Goal: Task Accomplishment & Management: Complete application form

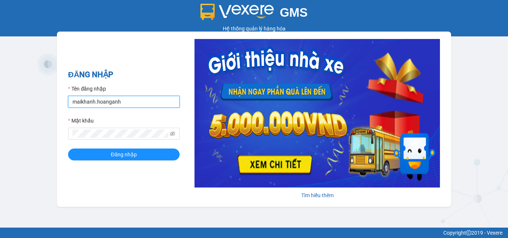
click at [135, 103] on input "maikhanh.hoanganh" at bounding box center [124, 102] width 112 height 12
type input "xuanhoang.hoanganh"
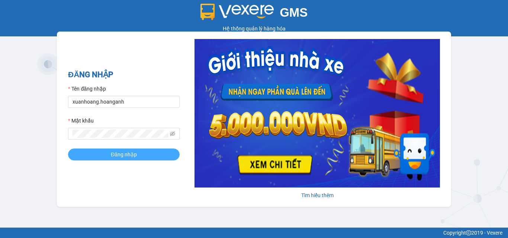
click at [139, 156] on button "Đăng nhập" at bounding box center [124, 155] width 112 height 12
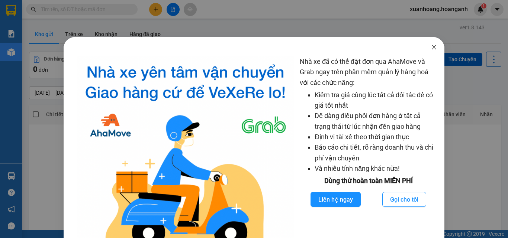
click at [431, 47] on icon "close" at bounding box center [434, 47] width 6 height 6
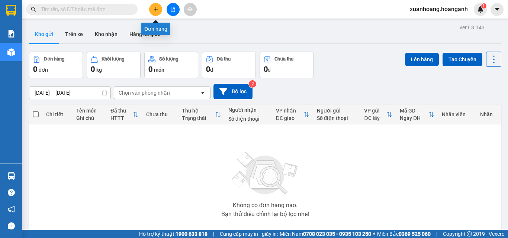
click at [156, 13] on button at bounding box center [155, 9] width 13 height 13
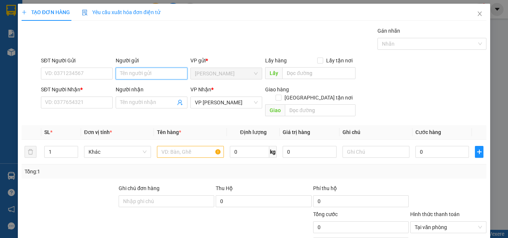
click at [134, 73] on input "Người gửi" at bounding box center [152, 74] width 72 height 12
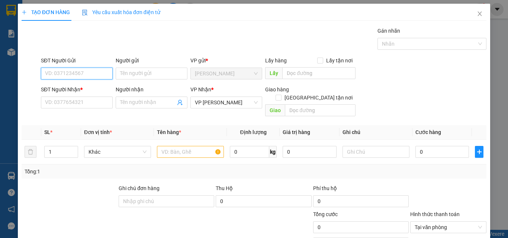
click at [95, 76] on input "SĐT Người Gửi" at bounding box center [77, 74] width 72 height 12
type input "0334103115"
click at [55, 90] on div "0334103115 - KHUYÊN" at bounding box center [76, 88] width 62 height 8
type input "KHUYÊN"
type input "120.000"
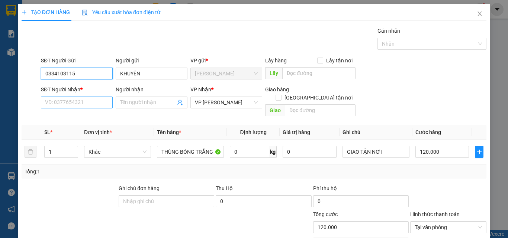
type input "0334103115"
click at [79, 101] on input "SĐT Người Nhận *" at bounding box center [77, 103] width 72 height 12
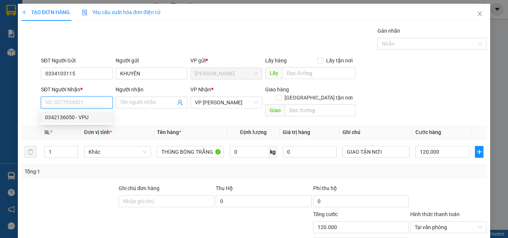
click at [67, 118] on div "0342136050 - VPU" at bounding box center [76, 117] width 62 height 8
type input "0342136050"
type input "VPU"
checkbox input "true"
type input "29 [PERSON_NAME]"
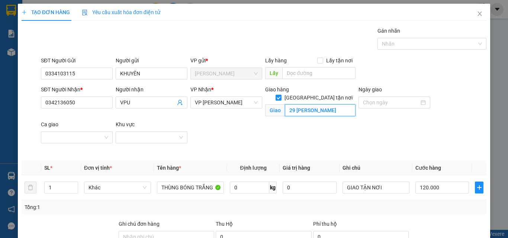
click at [346, 105] on input "29 [PERSON_NAME]" at bounding box center [320, 111] width 71 height 12
type input "N"
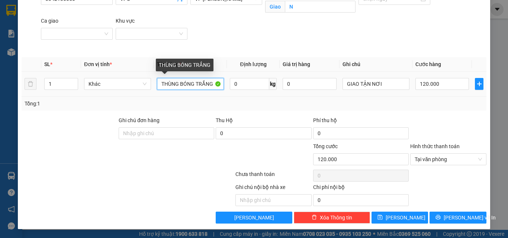
click at [215, 85] on input "THÙNG BÓNG TRẮNG" at bounding box center [190, 84] width 67 height 12
type input "T"
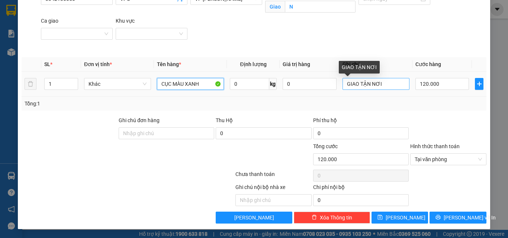
type input "CỤC MÀU XANH"
click at [383, 81] on input "GIAO TẬN NƠI" at bounding box center [376, 84] width 67 height 12
type input "G"
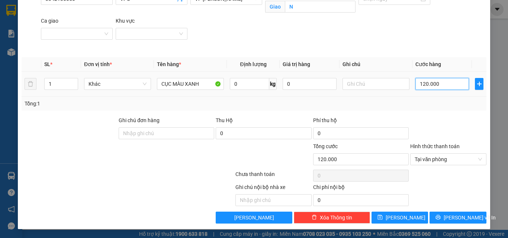
click at [453, 84] on input "120.000" at bounding box center [442, 84] width 54 height 12
type input "3"
type input "30"
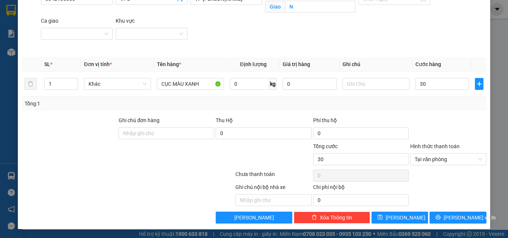
type input "30.000"
click at [452, 218] on span "[PERSON_NAME] và In" at bounding box center [470, 218] width 52 height 8
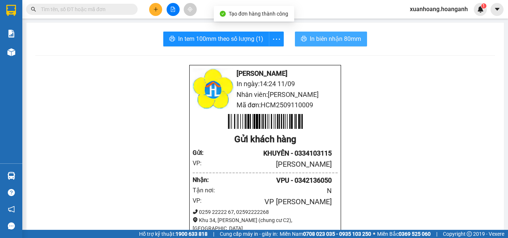
click at [328, 38] on span "In biên nhận 80mm" at bounding box center [335, 38] width 51 height 9
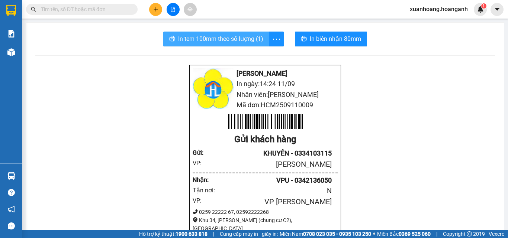
click at [205, 40] on span "In tem 100mm theo số lượng (1)" at bounding box center [220, 38] width 85 height 9
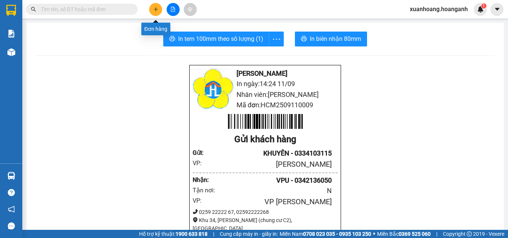
click at [156, 9] on icon "plus" at bounding box center [155, 9] width 5 height 5
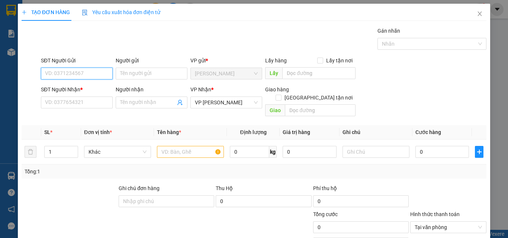
click at [72, 76] on input "SĐT Người Gửi" at bounding box center [77, 74] width 72 height 12
type input "0985313399"
click at [62, 89] on div "0985313399 - QUỐC SÁNH" at bounding box center [76, 88] width 62 height 8
type input "QUỐC SÁNH"
type input "30.000"
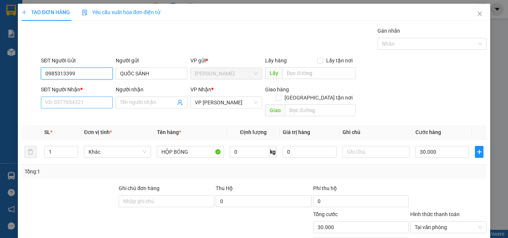
type input "0985313399"
click at [72, 102] on input "SĐT Người Nhận *" at bounding box center [77, 103] width 72 height 12
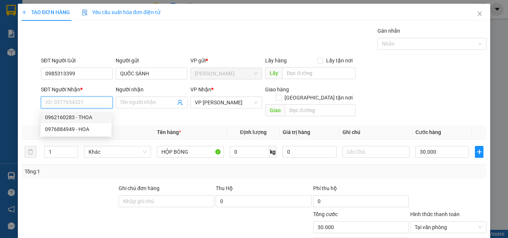
click at [69, 119] on div "0962160283 - THOA" at bounding box center [76, 117] width 62 height 8
type input "0962160283"
type input "THOA"
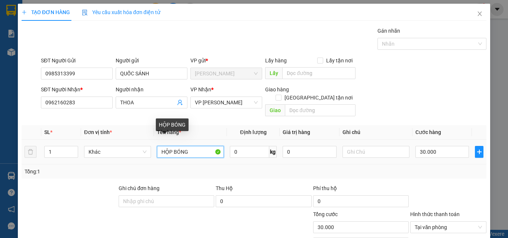
click at [193, 146] on input "HỘP BÓNG" at bounding box center [190, 152] width 67 height 12
type input "H"
type input "GÓI MÀU XÁM"
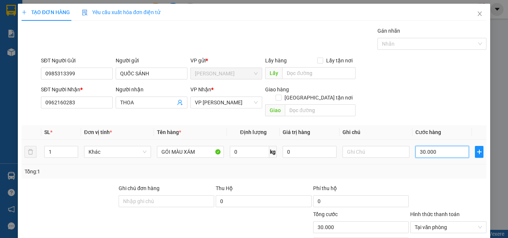
click at [439, 146] on input "30.000" at bounding box center [442, 152] width 54 height 12
type input "2"
type input "20"
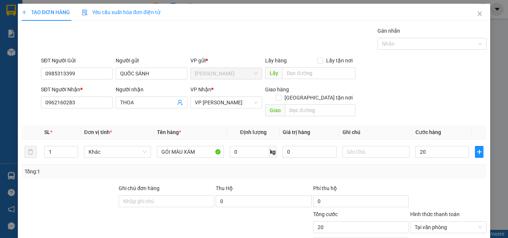
type input "20.000"
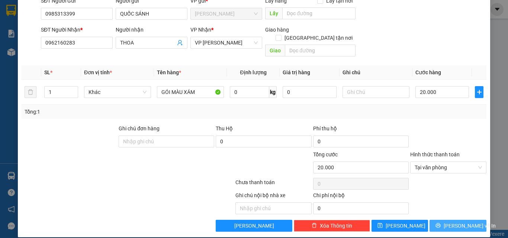
click at [446, 220] on button "[PERSON_NAME] và In" at bounding box center [458, 226] width 57 height 12
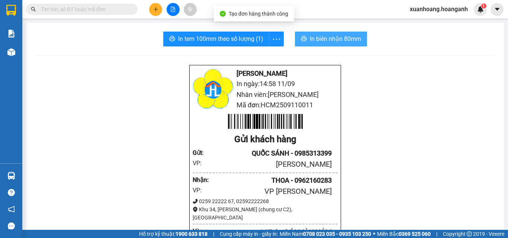
click at [323, 43] on span "In biên nhận 80mm" at bounding box center [335, 38] width 51 height 9
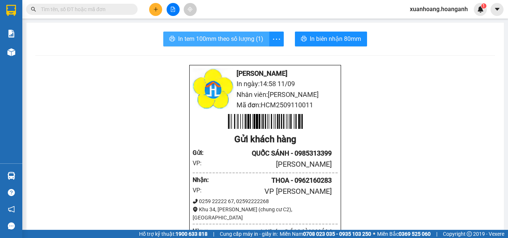
click at [224, 39] on span "In tem 100mm theo số lượng (1)" at bounding box center [220, 38] width 85 height 9
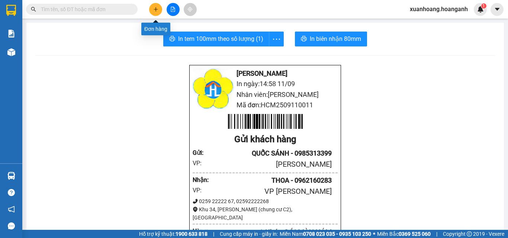
click at [157, 9] on icon "plus" at bounding box center [155, 9] width 5 height 5
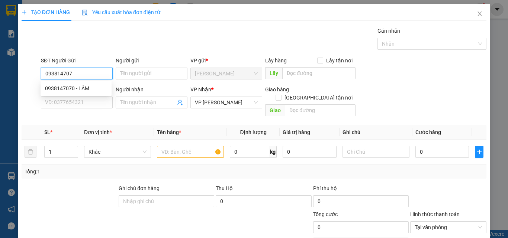
type input "0938147070"
click at [61, 91] on div "0938147070 - LÂM" at bounding box center [76, 88] width 62 height 8
type input "LÂM"
type input "100.000"
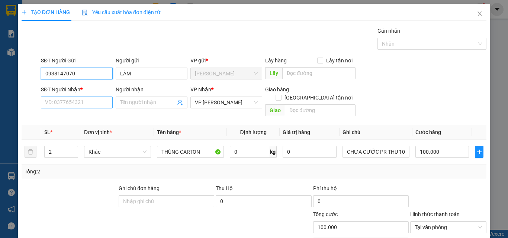
type input "0938147070"
click at [68, 99] on input "SĐT Người Nhận *" at bounding box center [77, 103] width 72 height 12
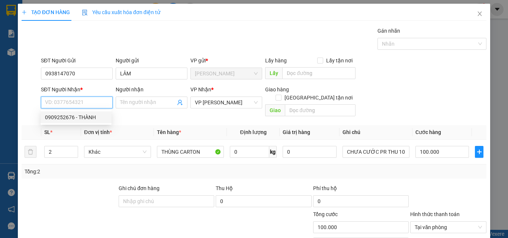
click at [81, 116] on div "0909252676 - THÀNH" at bounding box center [76, 117] width 62 height 8
type input "0909252676"
type input "THÀNH"
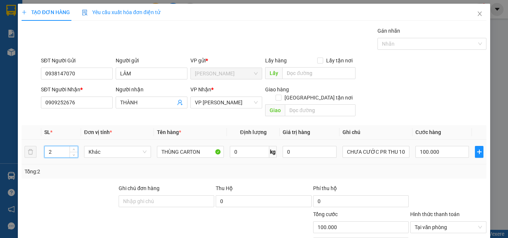
click at [62, 147] on input "2" at bounding box center [61, 152] width 33 height 11
type input "1"
click at [443, 146] on input "100.000" at bounding box center [442, 152] width 54 height 12
type input "0"
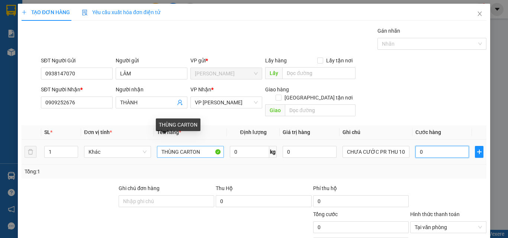
type input "0"
click at [204, 146] on input "THÙNG CARTON" at bounding box center [190, 152] width 67 height 12
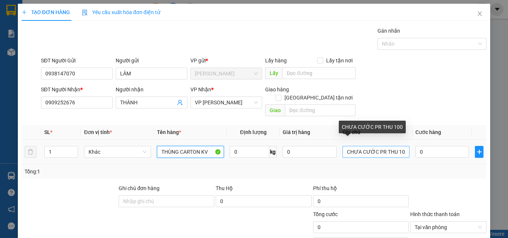
type input "THÙNG CARTON KV"
click at [398, 146] on input "CHƯA CƯỚC PR THU 100" at bounding box center [376, 152] width 67 height 12
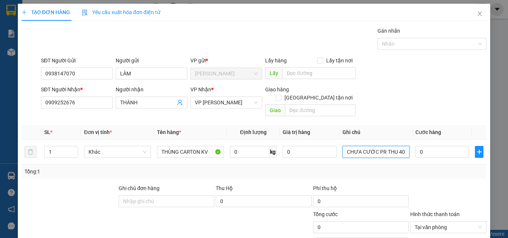
type input "CHƯA CƯỚC PR THU 40"
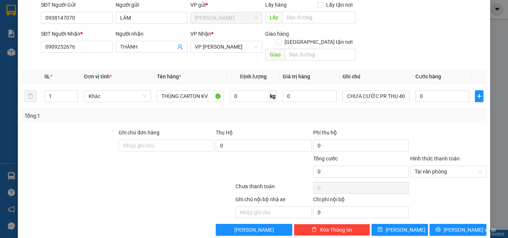
scroll to position [60, 0]
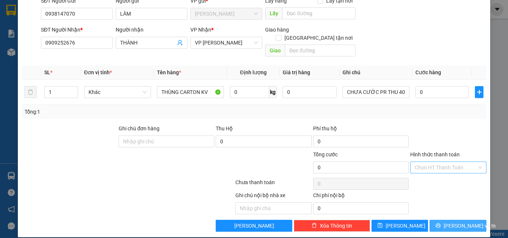
click at [458, 222] on span "[PERSON_NAME] và In" at bounding box center [470, 226] width 52 height 8
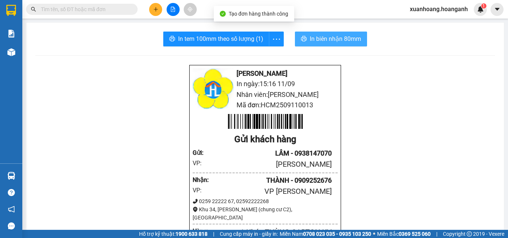
click at [334, 35] on span "In biên nhận 80mm" at bounding box center [335, 38] width 51 height 9
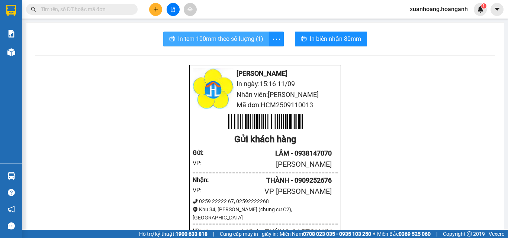
click at [237, 41] on span "In tem 100mm theo số lượng (1)" at bounding box center [220, 38] width 85 height 9
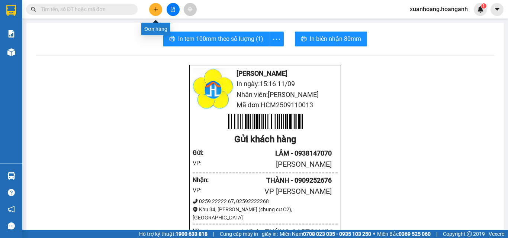
click at [154, 10] on button at bounding box center [155, 9] width 13 height 13
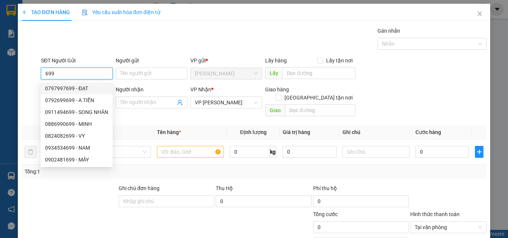
click at [83, 76] on input "699" at bounding box center [77, 74] width 72 height 12
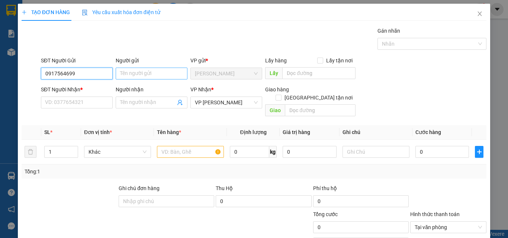
type input "0917564699"
click at [137, 77] on input "Người gửi" at bounding box center [152, 74] width 72 height 12
type input "Y"
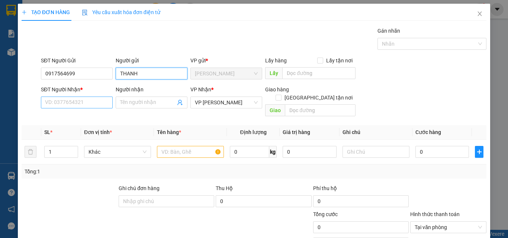
type input "THANH"
click at [81, 102] on input "SĐT Người Nhận *" at bounding box center [77, 103] width 72 height 12
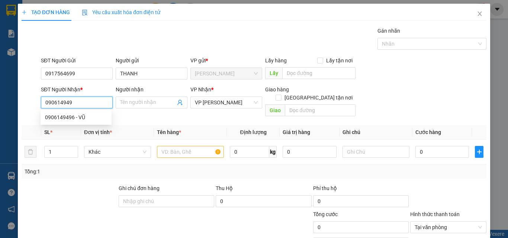
type input "0906149496"
click at [76, 123] on div "0906149496 - VŨ" at bounding box center [76, 118] width 71 height 12
type input "VŨ"
type input "20.000"
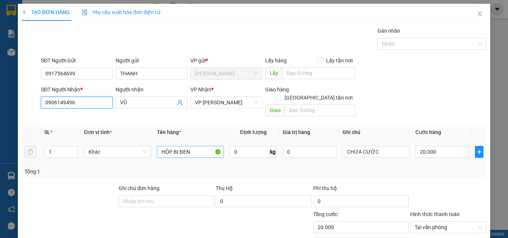
type input "0906149496"
click at [204, 146] on input "HỘP BỊ ĐEN" at bounding box center [190, 152] width 67 height 12
type input "HỘP CARTON BÓNG"
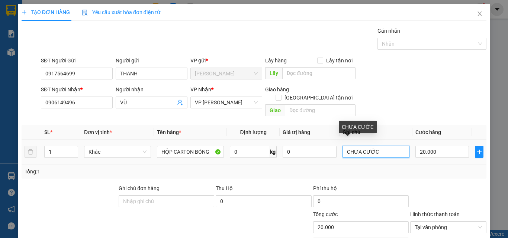
click at [379, 146] on input "CHƯA CƯỚC" at bounding box center [376, 152] width 67 height 12
type input "CHƯA CƯỚC PR THU 30"
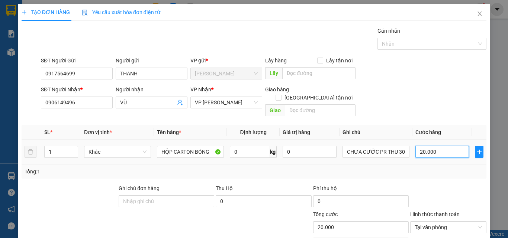
click at [436, 146] on input "20.000" at bounding box center [442, 152] width 54 height 12
type input "0"
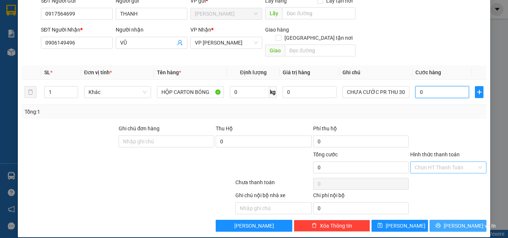
type input "0"
click at [469, 220] on button "[PERSON_NAME] và In" at bounding box center [458, 226] width 57 height 12
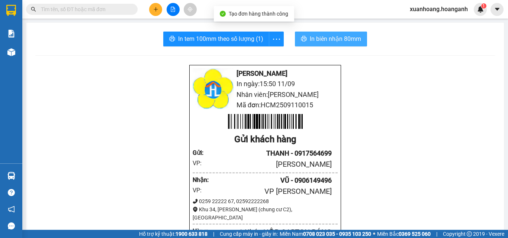
click at [315, 39] on span "In biên nhận 80mm" at bounding box center [335, 38] width 51 height 9
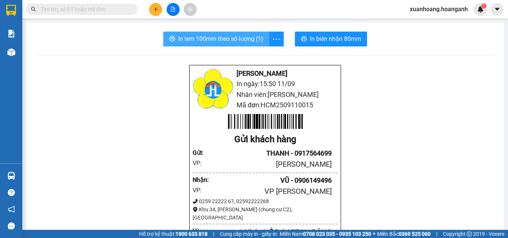
click at [206, 39] on span "In tem 100mm theo số lượng (1)" at bounding box center [220, 38] width 85 height 9
click at [111, 13] on input "text" at bounding box center [85, 9] width 88 height 8
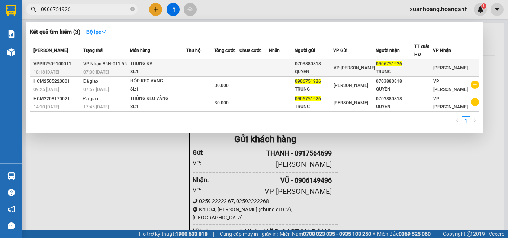
type input "0906751926"
click at [215, 66] on td at bounding box center [200, 68] width 28 height 17
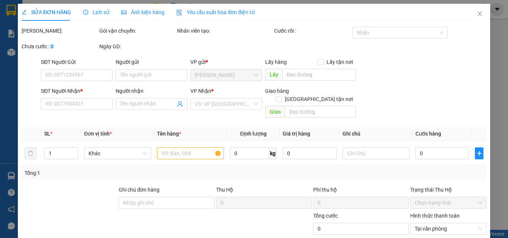
type input "0703880818"
type input "QUYÊN"
type input "0906751926"
type input "TRUNG"
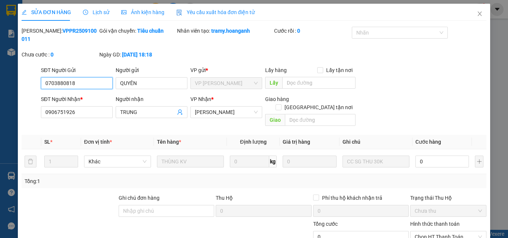
scroll to position [61, 0]
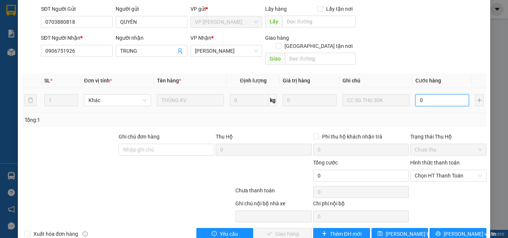
click at [423, 94] on input "0" at bounding box center [442, 100] width 54 height 12
type input "3"
type input "30"
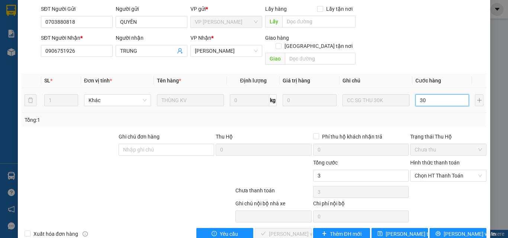
type input "30"
type input "300"
type input "3.000"
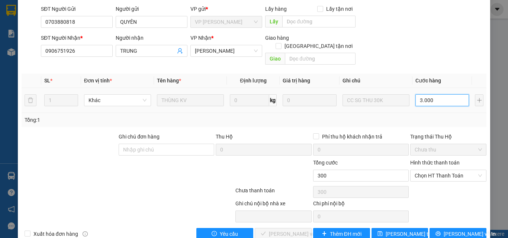
type input "3.000"
type input "30.000"
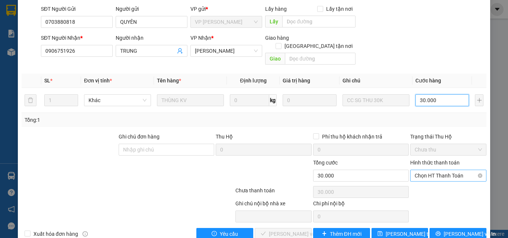
click at [436, 170] on span "Chọn HT Thanh Toán" at bounding box center [448, 175] width 67 height 11
type input "30.000"
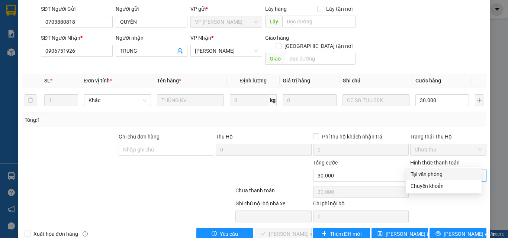
click at [427, 174] on div "Tại văn phòng" at bounding box center [444, 174] width 67 height 8
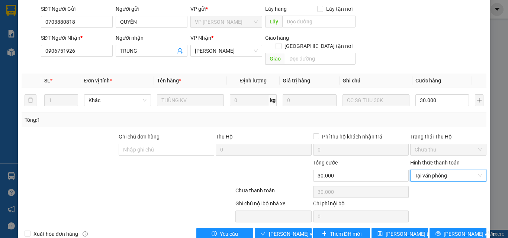
type input "0"
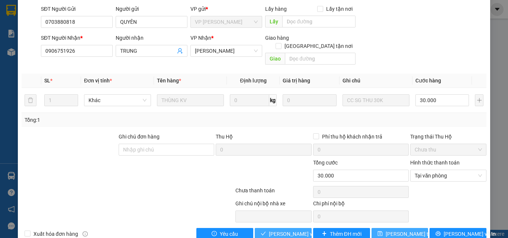
drag, startPoint x: 394, startPoint y: 216, endPoint x: 279, endPoint y: 218, distance: 115.3
click at [279, 228] on div "Xuất hóa đơn hàng Yêu cầu [PERSON_NAME] và [PERSON_NAME] hàng Thêm ĐH mới [PERS…" at bounding box center [254, 234] width 466 height 12
click at [279, 230] on span "[PERSON_NAME] và Giao hàng" at bounding box center [304, 234] width 71 height 8
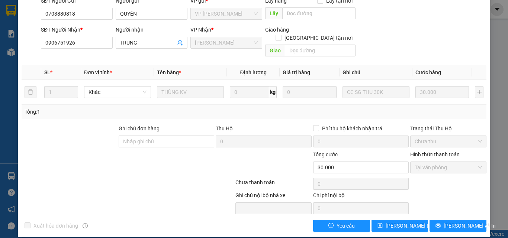
scroll to position [0, 0]
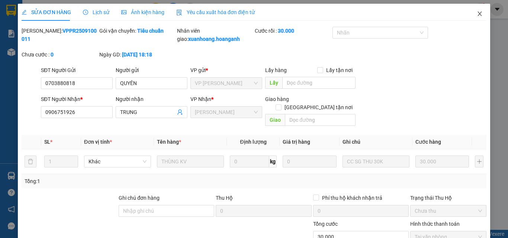
click at [477, 13] on icon "close" at bounding box center [480, 14] width 6 height 6
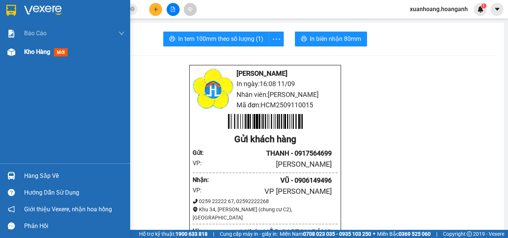
click at [26, 55] on span "Kho hàng" at bounding box center [37, 51] width 26 height 7
